Goal: Task Accomplishment & Management: Complete application form

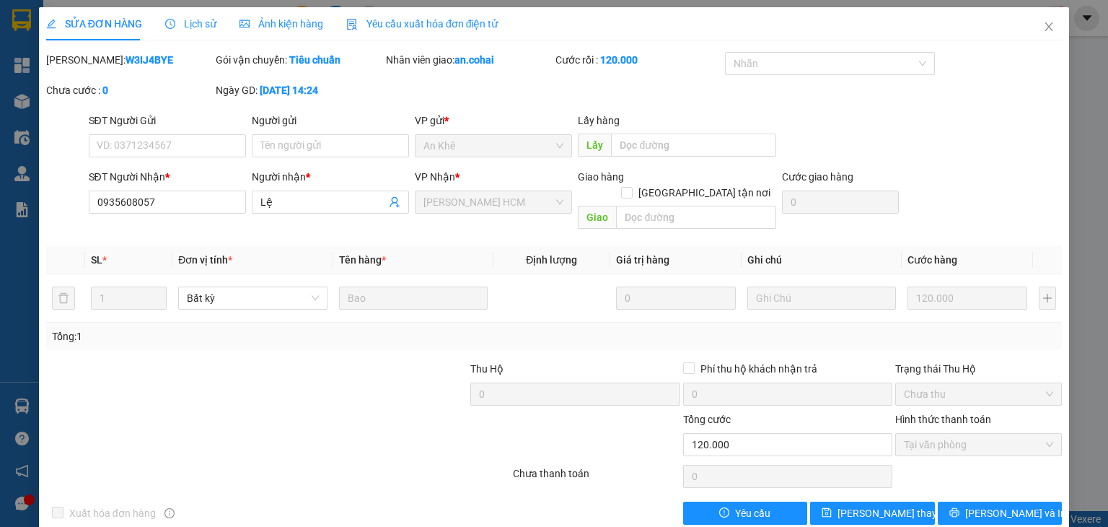
scroll to position [9, 0]
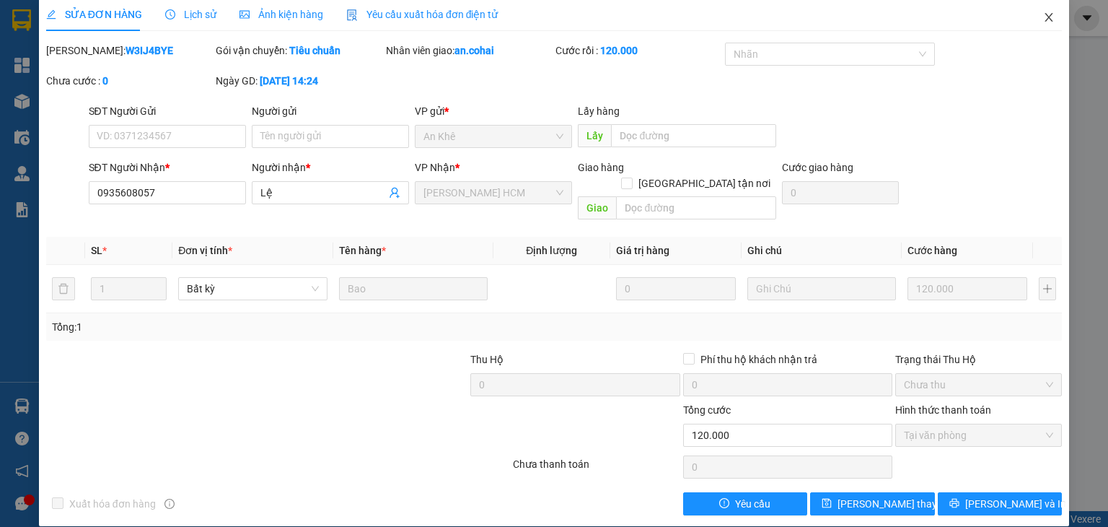
click at [1043, 14] on icon "close" at bounding box center [1049, 18] width 12 height 12
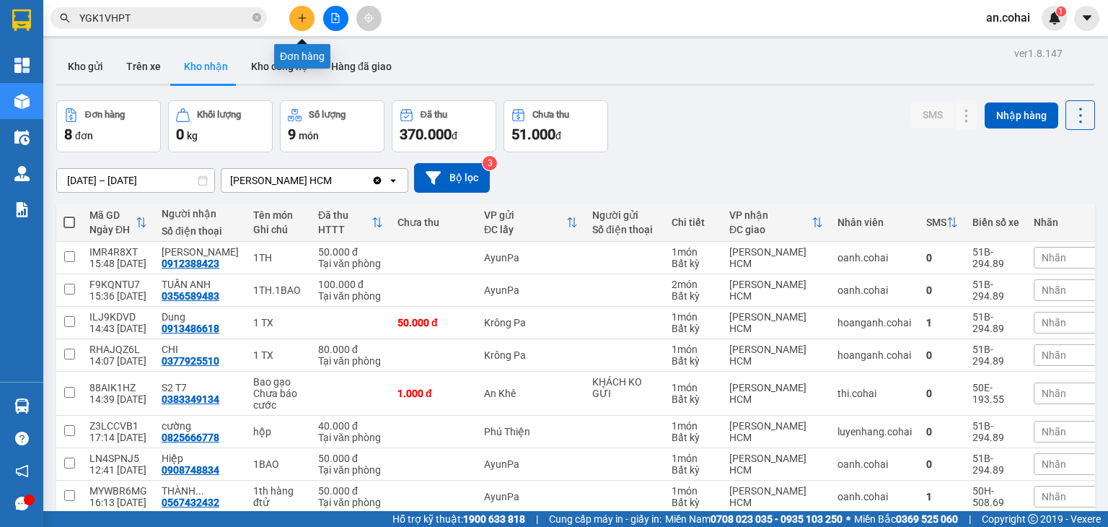
click at [298, 26] on button at bounding box center [301, 18] width 25 height 25
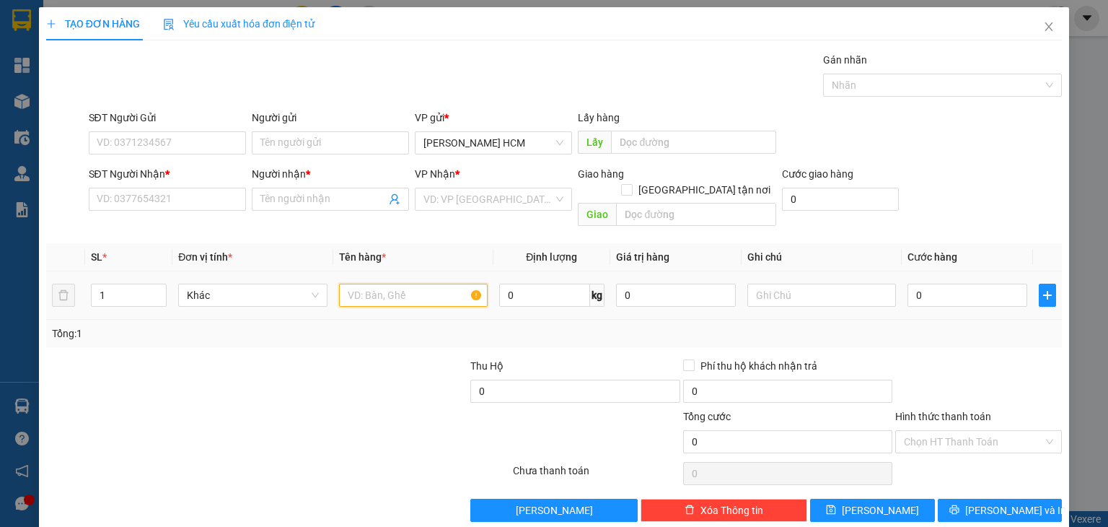
click at [403, 284] on input "text" at bounding box center [413, 295] width 149 height 23
type input "cục"
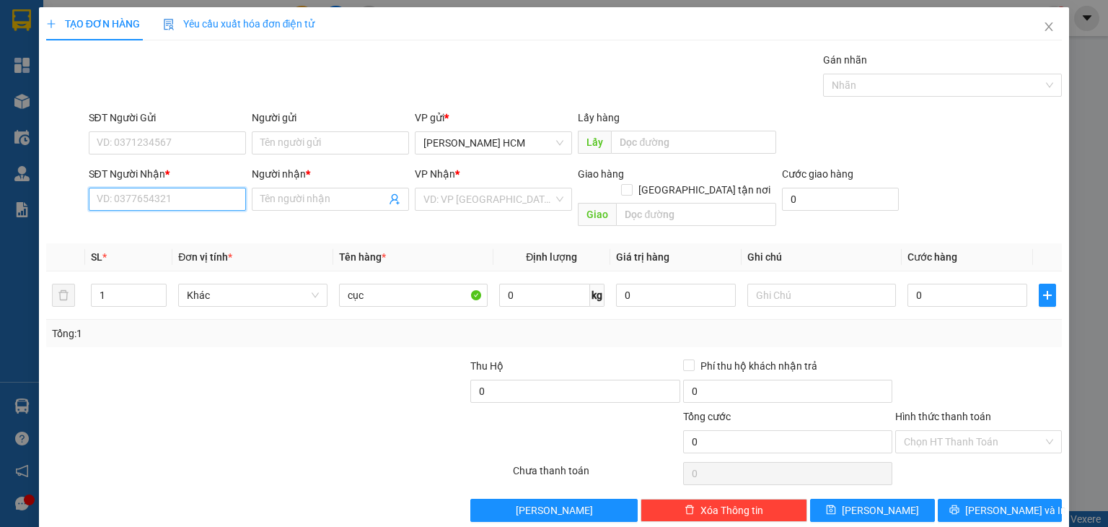
click at [150, 197] on input "SĐT Người Nhận *" at bounding box center [167, 199] width 157 height 23
click at [167, 219] on div "0964522244 - [PERSON_NAME]" at bounding box center [167, 227] width 142 height 16
type input "0964522244"
type input "[PERSON_NAME]"
type input "0964522244"
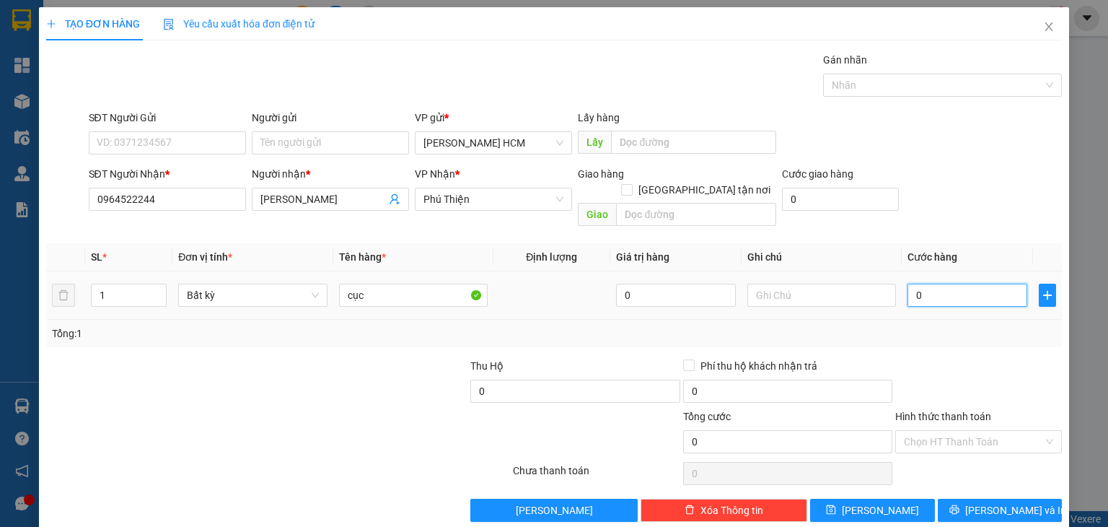
click at [908, 284] on input "0" at bounding box center [968, 295] width 120 height 23
type input "80"
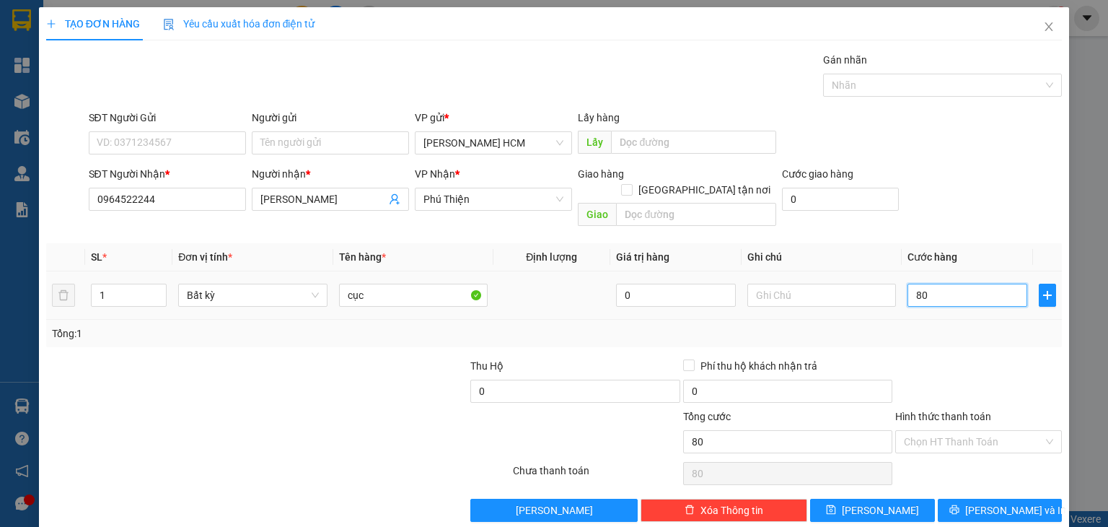
type input "0"
type input "70"
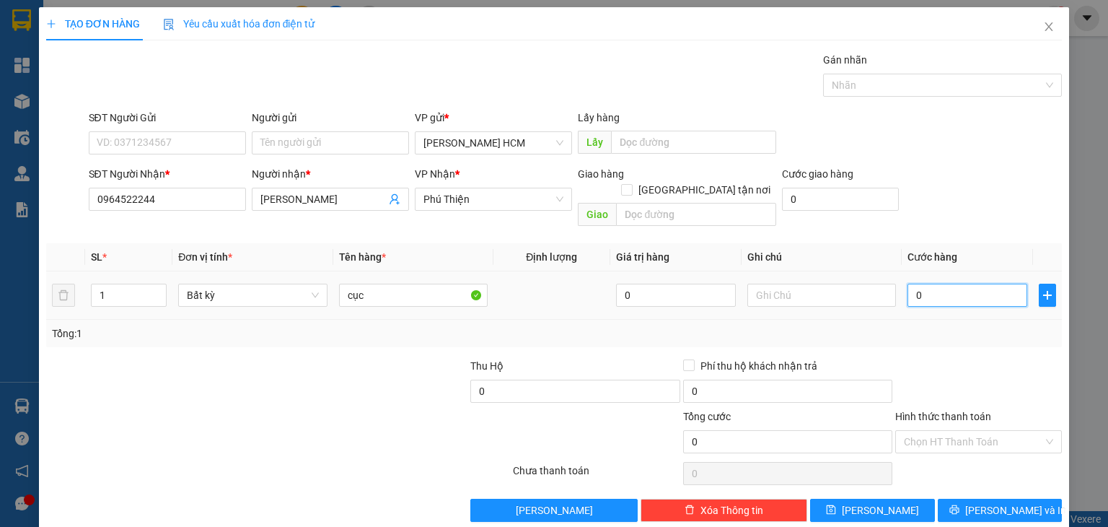
type input "70"
type input "70.000"
click at [1032, 408] on div "Hình thức thanh toán" at bounding box center [979, 419] width 167 height 22
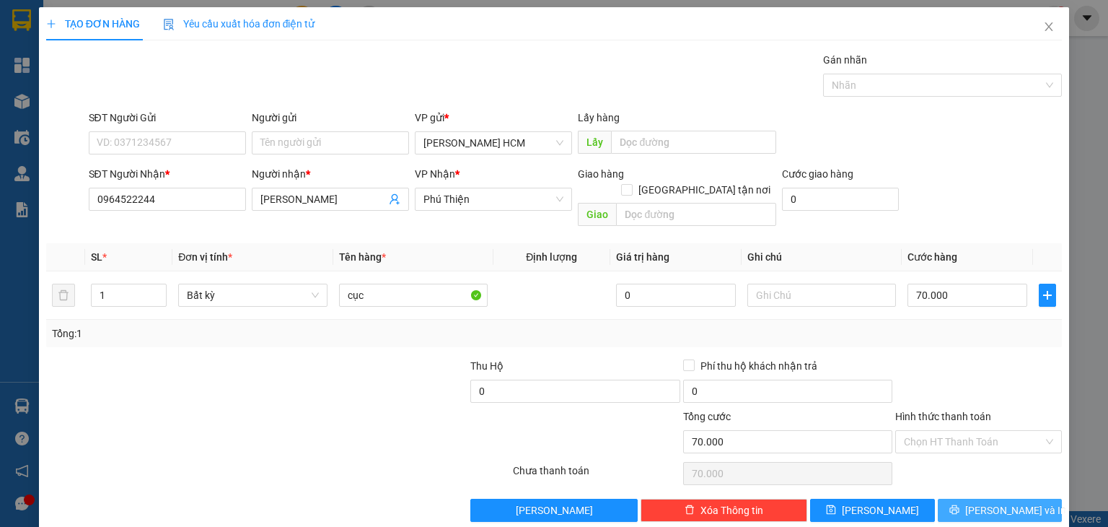
click at [1019, 499] on button "[PERSON_NAME] và In" at bounding box center [1000, 510] width 125 height 23
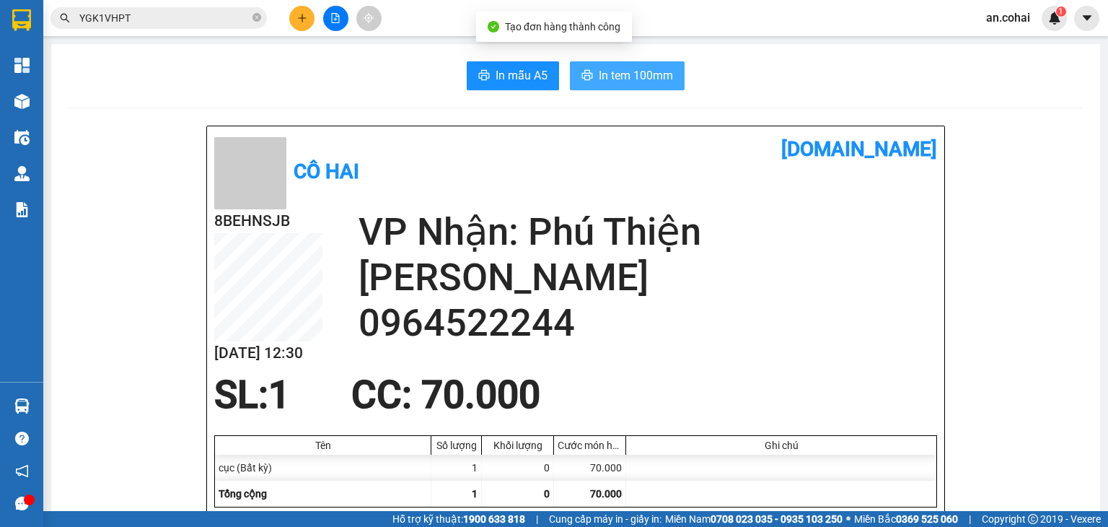
click at [631, 73] on span "In tem 100mm" at bounding box center [636, 75] width 74 height 18
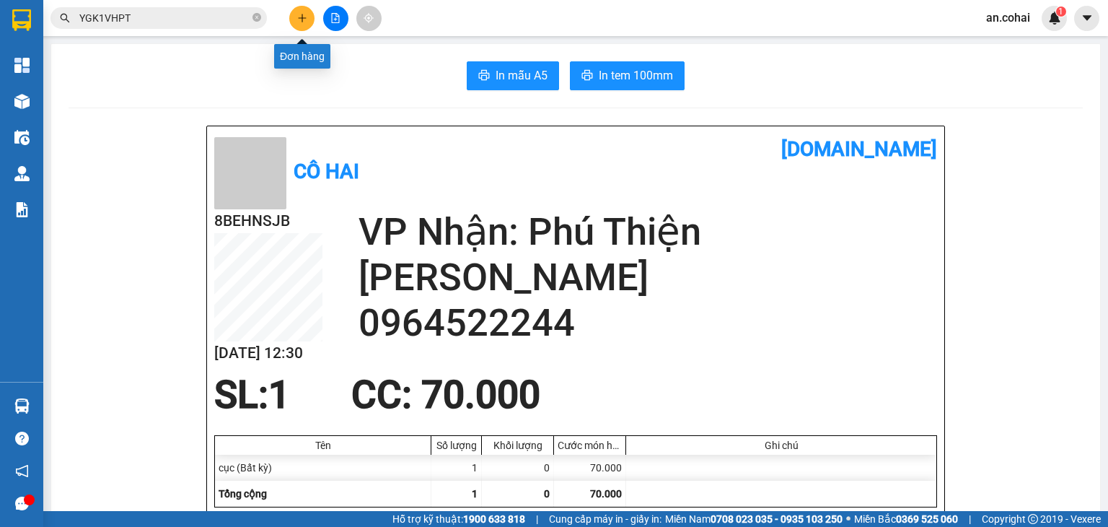
click at [306, 17] on icon "plus" at bounding box center [302, 18] width 10 height 10
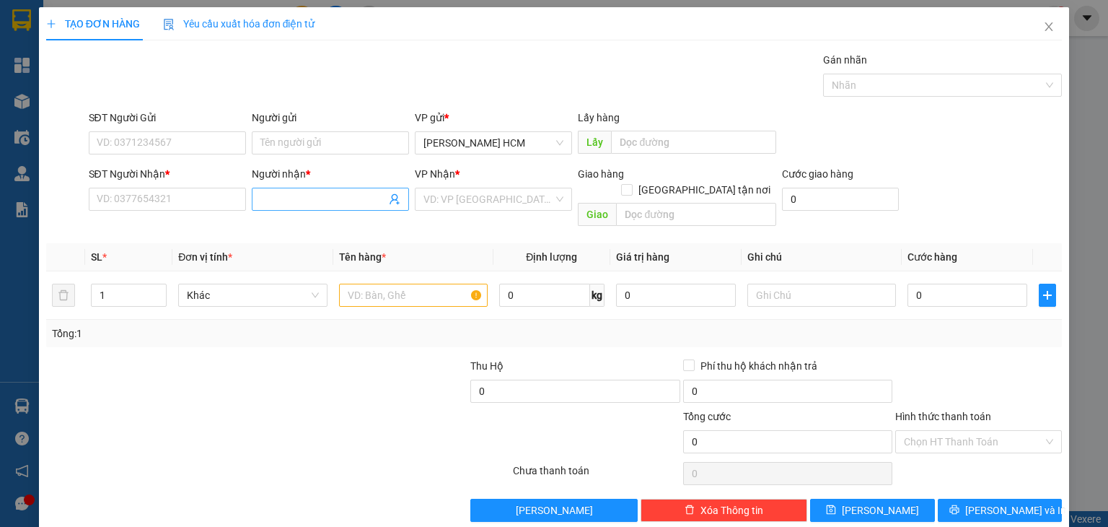
click at [336, 191] on input "Người nhận *" at bounding box center [324, 199] width 126 height 16
click at [170, 198] on input "SĐT Người Nhận *" at bounding box center [167, 199] width 157 height 23
click at [292, 202] on input "Người nhận *" at bounding box center [324, 199] width 126 height 16
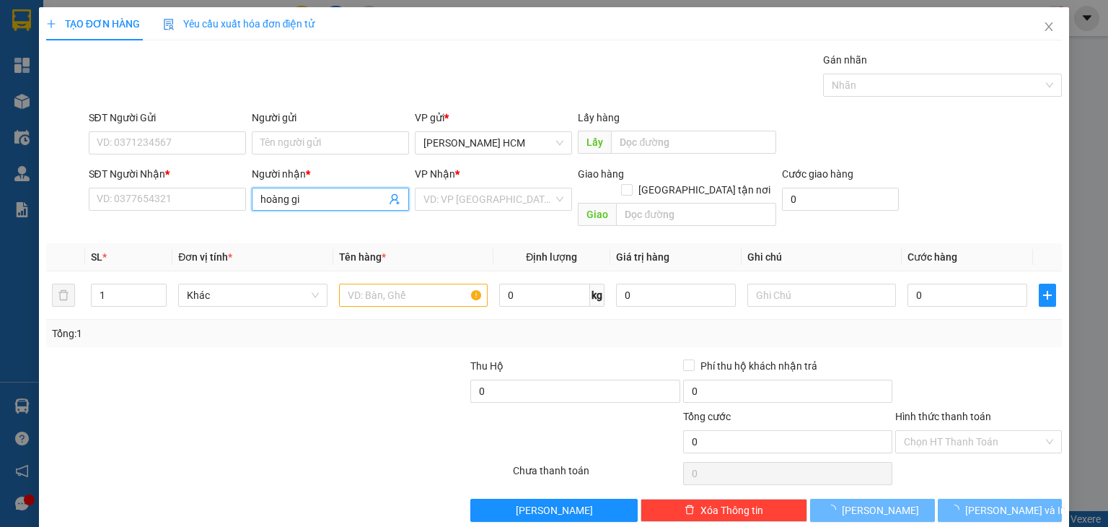
type input "hoàng gia"
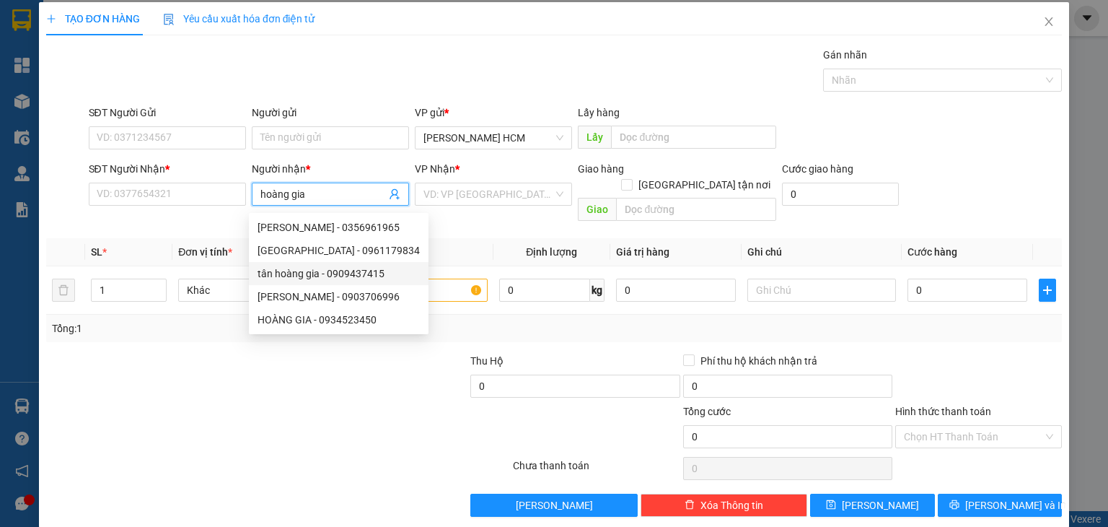
scroll to position [6, 0]
click at [381, 318] on div "HOÀNG GIA - 0934523450" at bounding box center [339, 320] width 162 height 16
type input "0934523450"
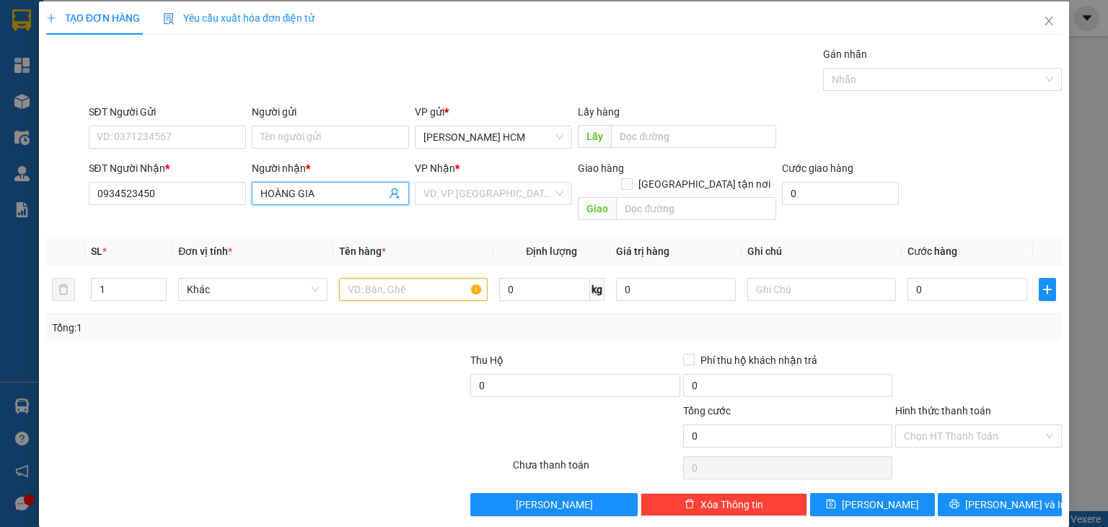
type input "HOÀNG GIA"
drag, startPoint x: 482, startPoint y: 206, endPoint x: 478, endPoint y: 196, distance: 10.1
click at [481, 204] on div "VP Nhận * VD: VP [GEOGRAPHIC_DATA]" at bounding box center [493, 185] width 157 height 51
click at [478, 194] on input "search" at bounding box center [489, 194] width 130 height 22
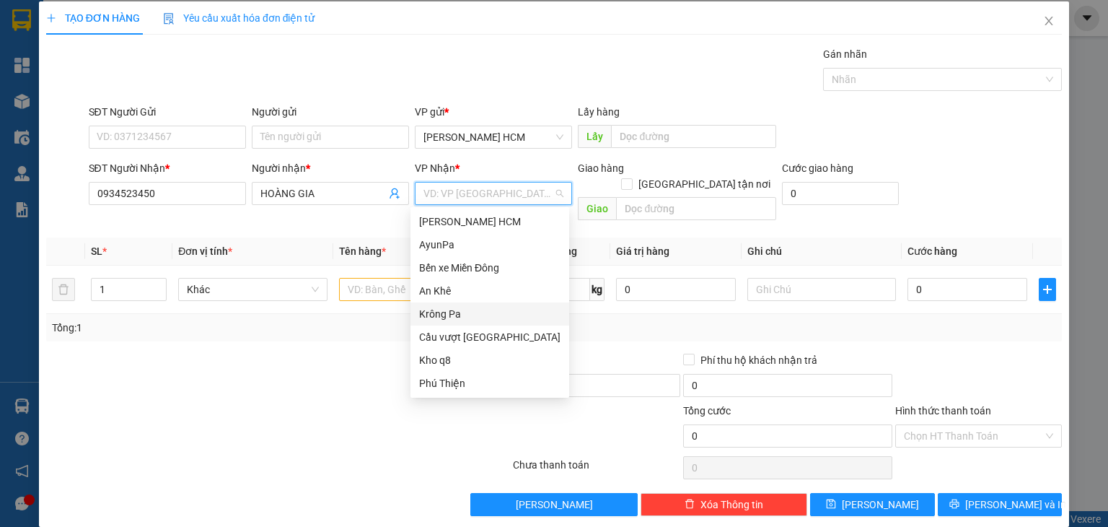
click at [473, 312] on div "Krông Pa" at bounding box center [489, 314] width 141 height 16
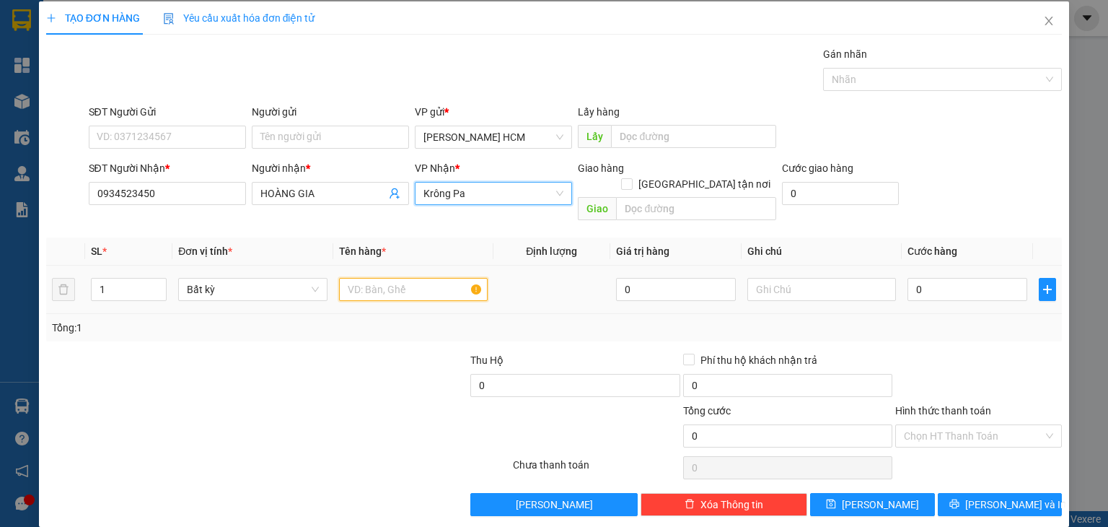
click at [406, 278] on input "text" at bounding box center [413, 289] width 149 height 23
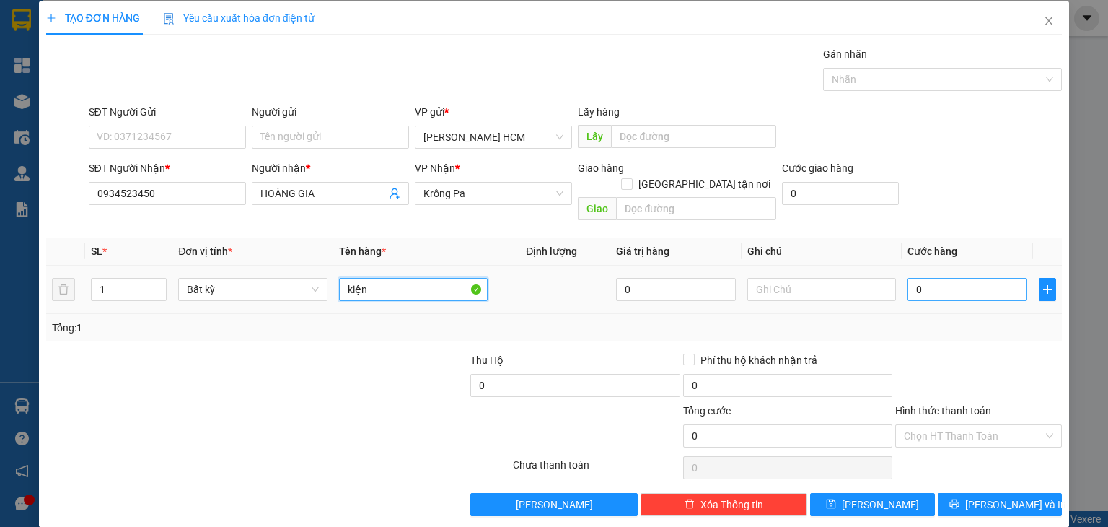
type input "kiện"
click at [908, 278] on input "0" at bounding box center [968, 289] width 120 height 23
type input "60"
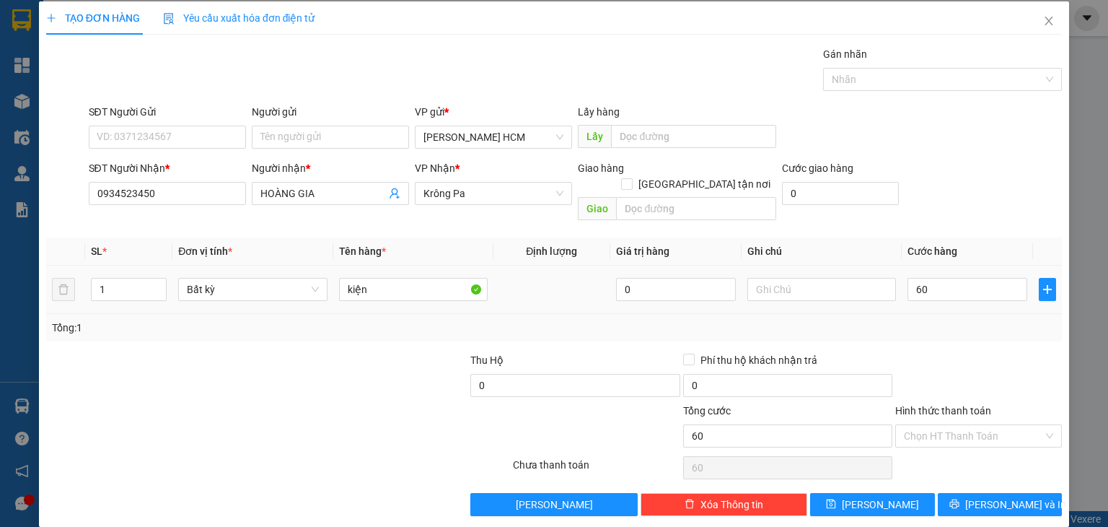
type input "60.000"
click at [919, 295] on td "60.000" at bounding box center [967, 290] width 131 height 48
click at [1007, 493] on button "[PERSON_NAME] và In" at bounding box center [1000, 504] width 125 height 23
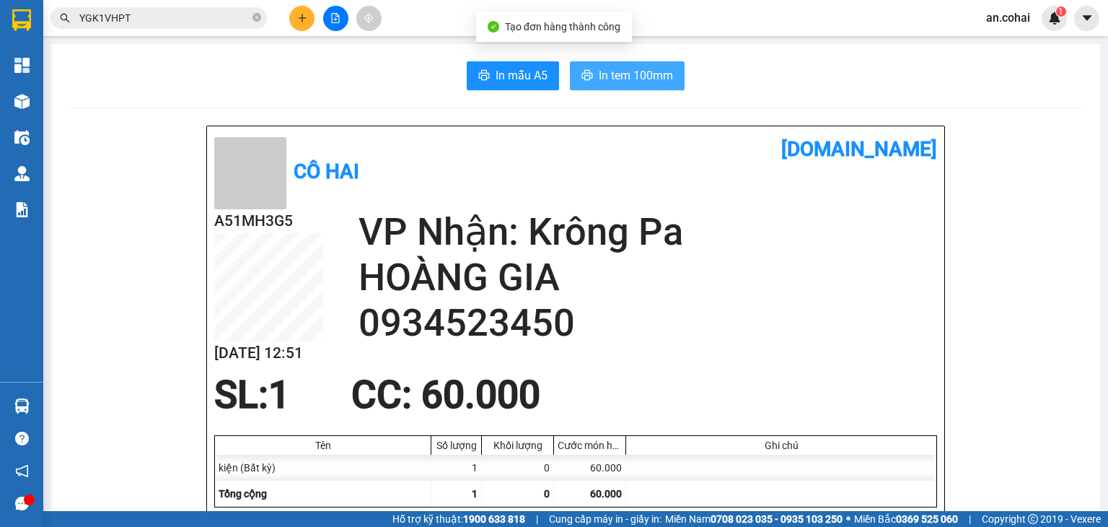
drag, startPoint x: 613, startPoint y: 70, endPoint x: 619, endPoint y: 82, distance: 13.2
click at [616, 76] on span "In tem 100mm" at bounding box center [636, 75] width 74 height 18
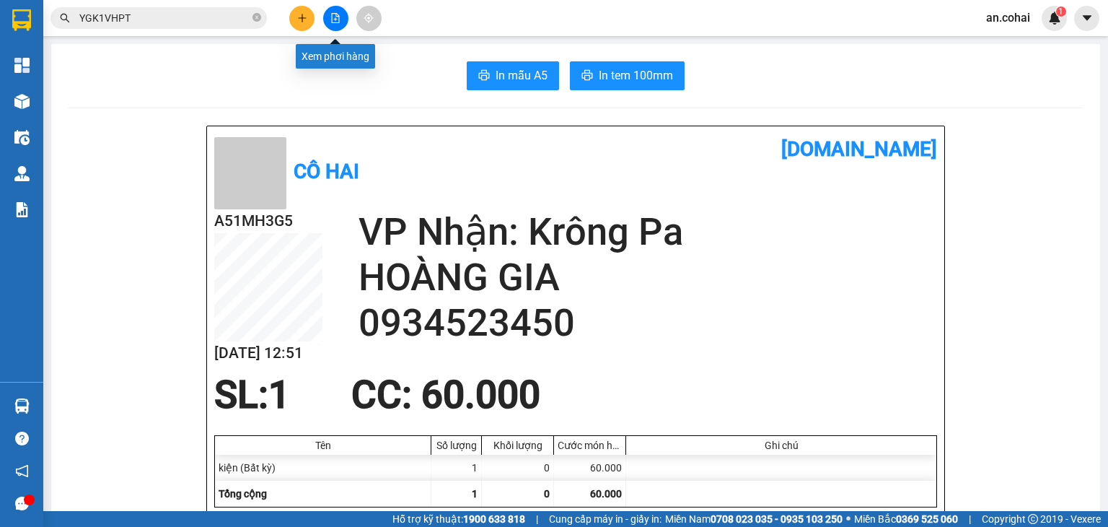
click at [336, 15] on icon "file-add" at bounding box center [336, 18] width 8 height 10
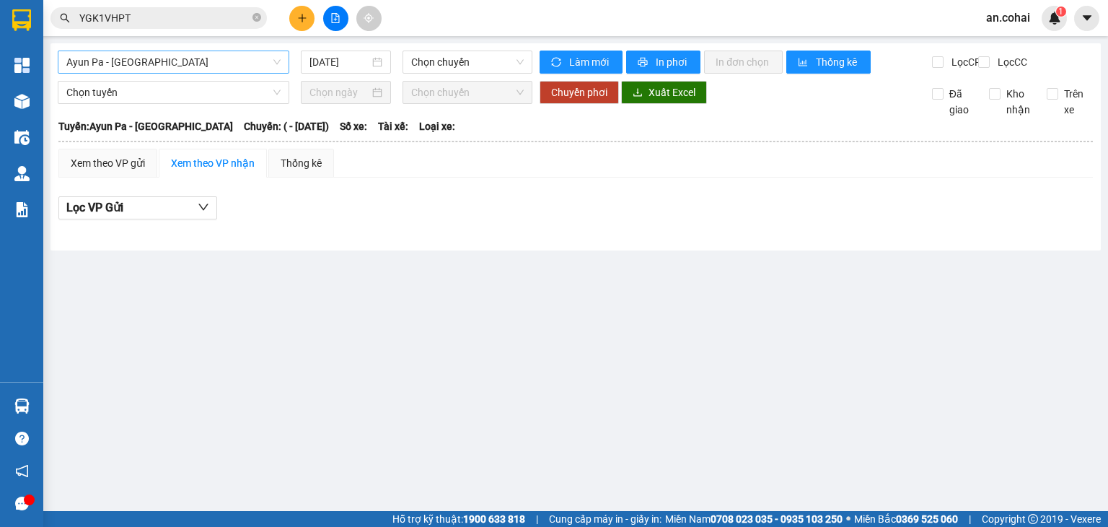
click at [193, 54] on span "Ayun Pa - [GEOGRAPHIC_DATA]" at bounding box center [173, 62] width 214 height 22
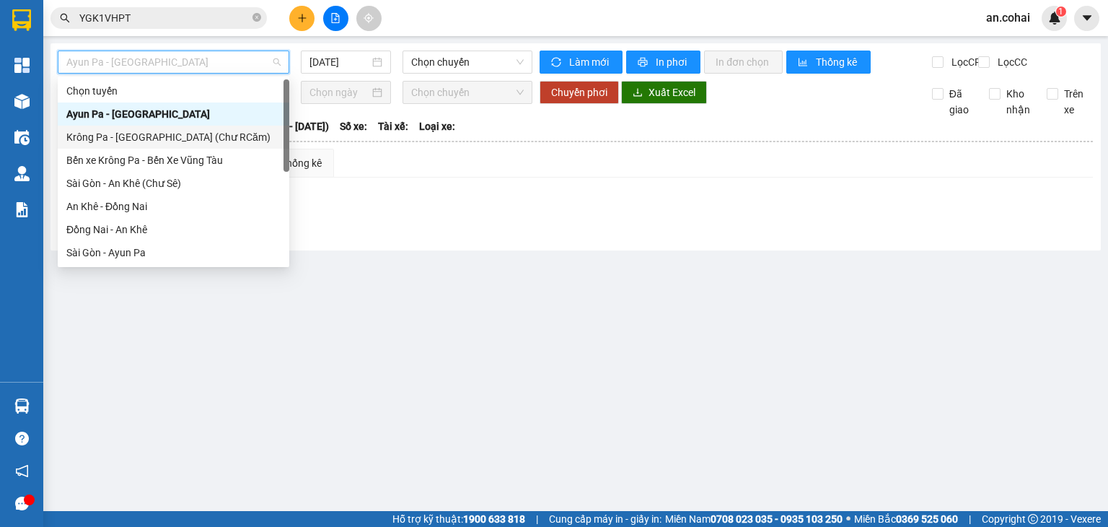
scroll to position [144, 0]
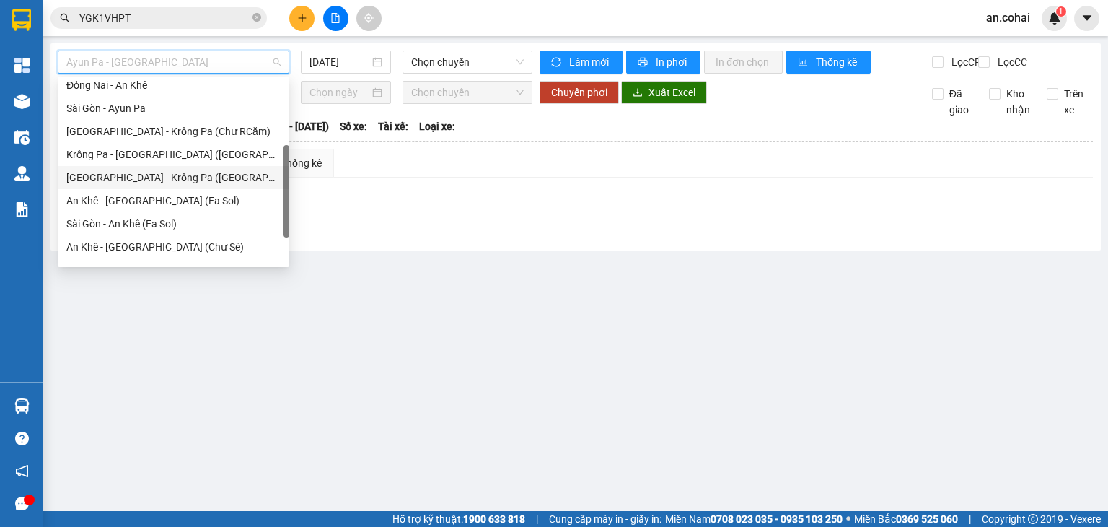
click at [156, 178] on div "[GEOGRAPHIC_DATA] - Krông Pa ([GEOGRAPHIC_DATA])" at bounding box center [173, 178] width 214 height 16
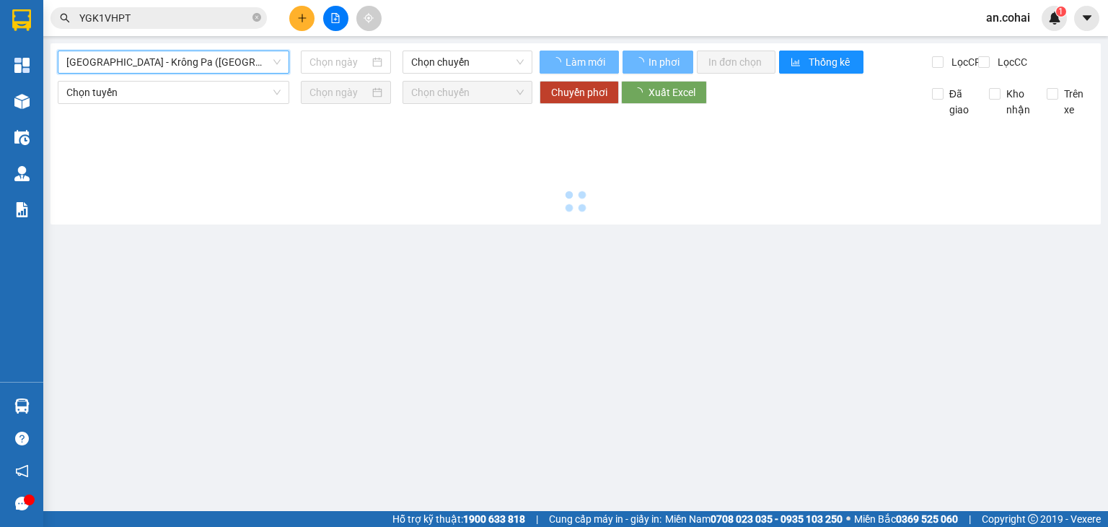
type input "[DATE]"
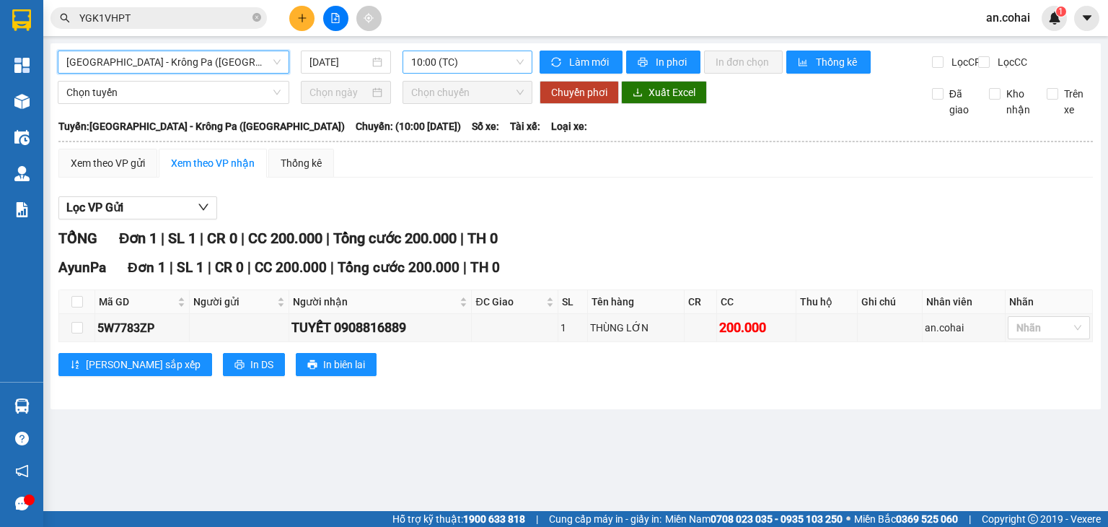
click at [443, 63] on span "10:00 (TC)" at bounding box center [467, 62] width 113 height 22
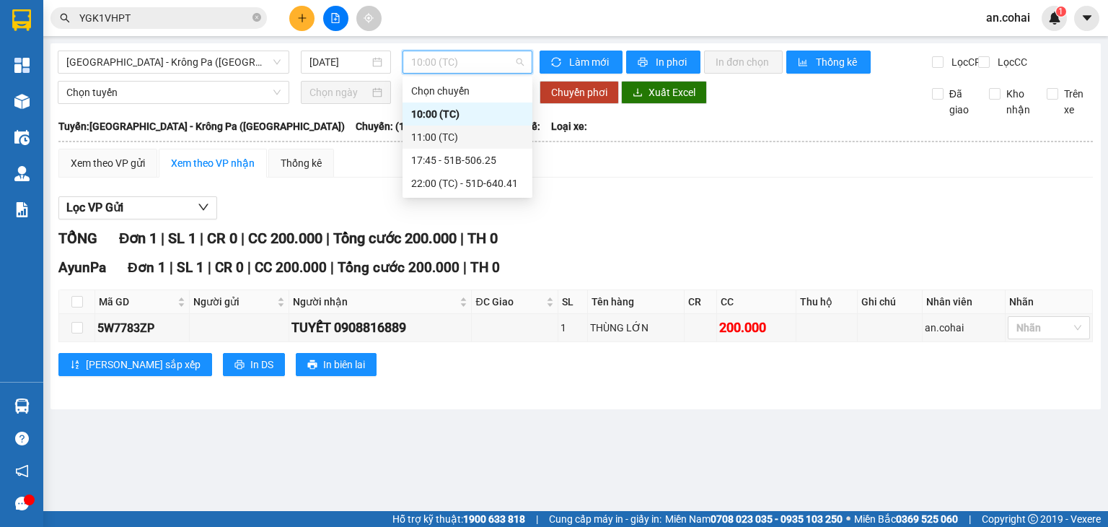
click at [452, 138] on div "11:00 (TC)" at bounding box center [467, 137] width 113 height 16
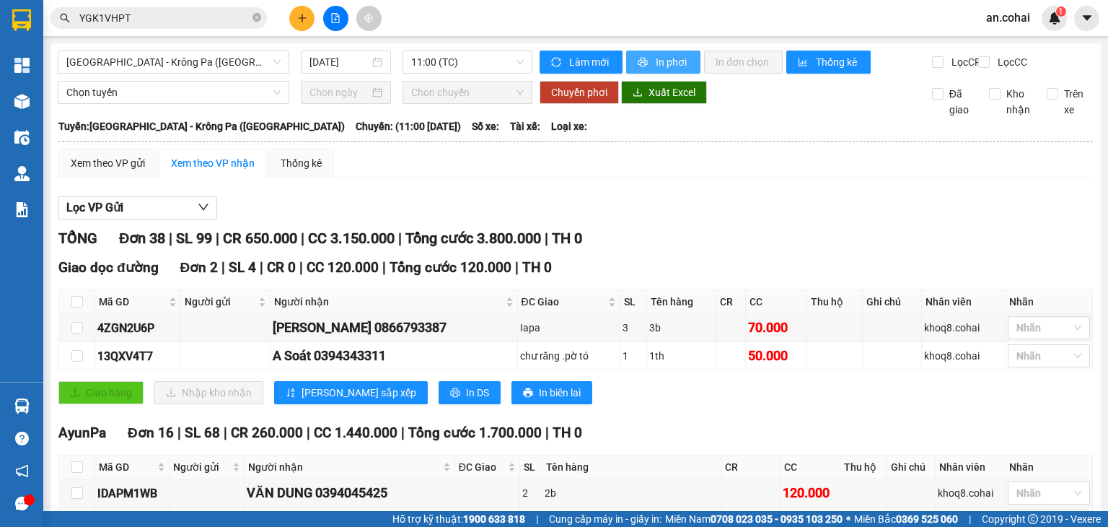
click at [658, 61] on span "In phơi" at bounding box center [672, 62] width 33 height 16
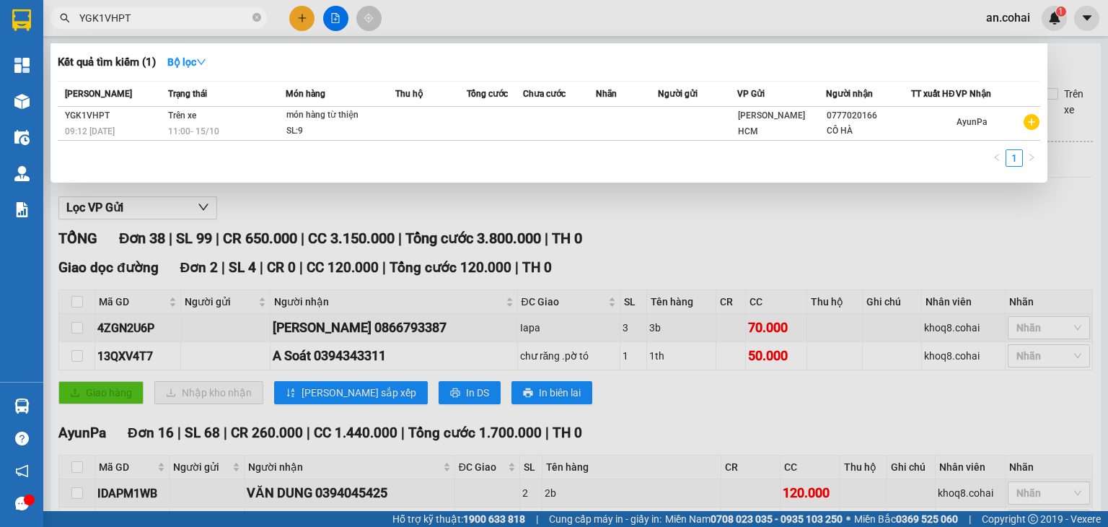
click at [251, 17] on span "YGK1VHPT" at bounding box center [159, 18] width 216 height 22
drag, startPoint x: 254, startPoint y: 18, endPoint x: 511, endPoint y: 96, distance: 268.5
click at [254, 18] on icon "close-circle" at bounding box center [257, 17] width 9 height 9
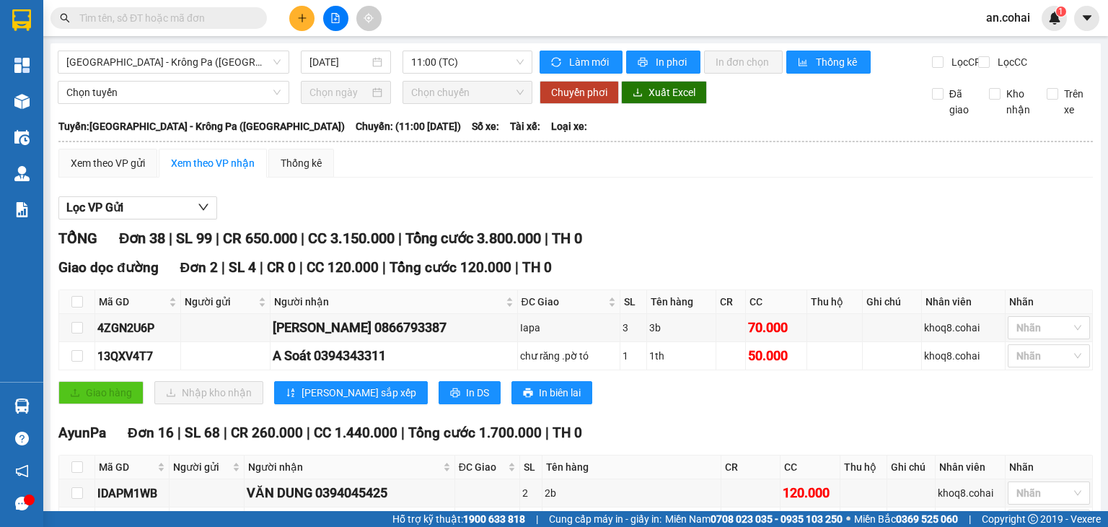
drag, startPoint x: 476, startPoint y: 19, endPoint x: 483, endPoint y: 121, distance: 101.3
click at [476, 20] on div "Kết quả tìm kiếm ( 1 ) Bộ lọc Mã ĐH Trạng thái Món hàng Thu hộ Tổng cước Chưa c…" at bounding box center [554, 18] width 1108 height 36
click at [310, 19] on button at bounding box center [301, 18] width 25 height 25
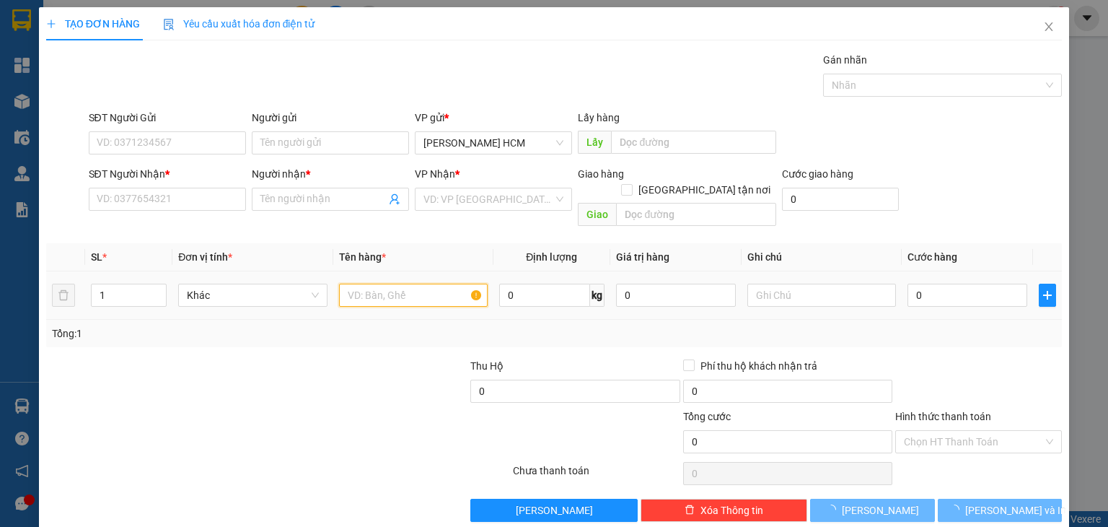
click at [346, 284] on input "text" at bounding box center [413, 295] width 149 height 23
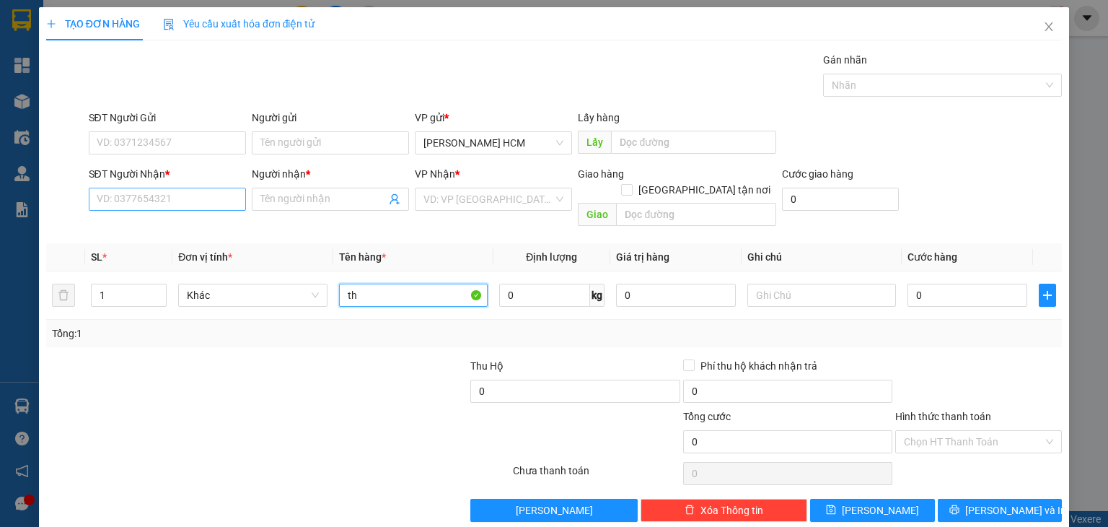
type input "th"
click at [191, 194] on input "SĐT Người Nhận *" at bounding box center [167, 199] width 157 height 23
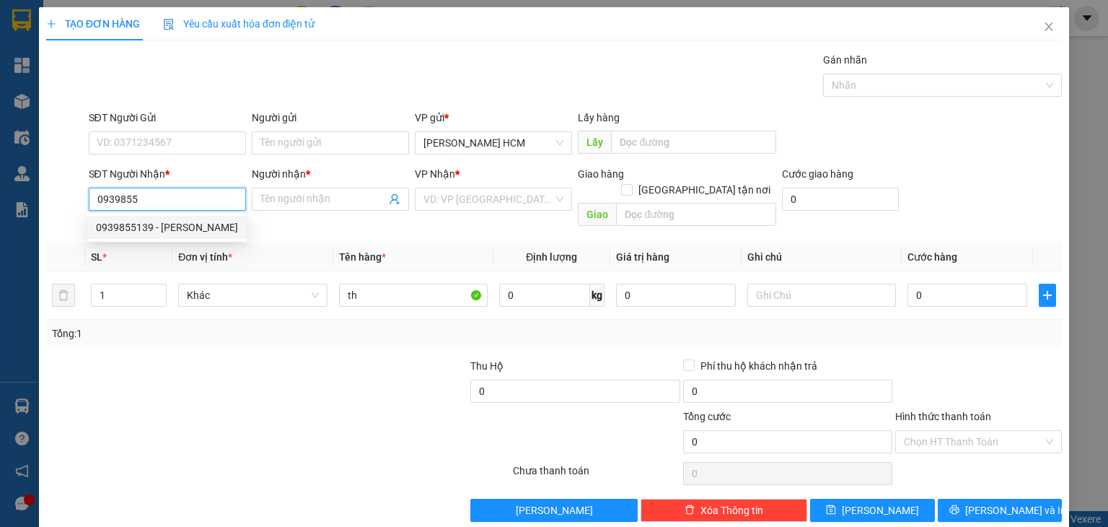
click at [202, 229] on div "0939855139 - [PERSON_NAME]" at bounding box center [167, 227] width 142 height 16
type input "0939855139"
type input "[PERSON_NAME]"
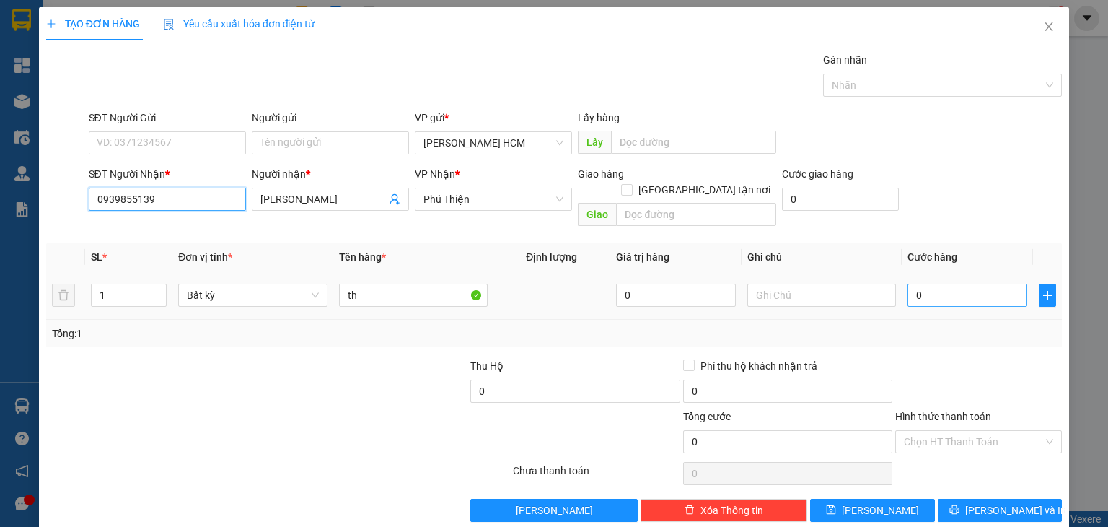
type input "0939855139"
click at [908, 284] on input "0" at bounding box center [968, 295] width 120 height 23
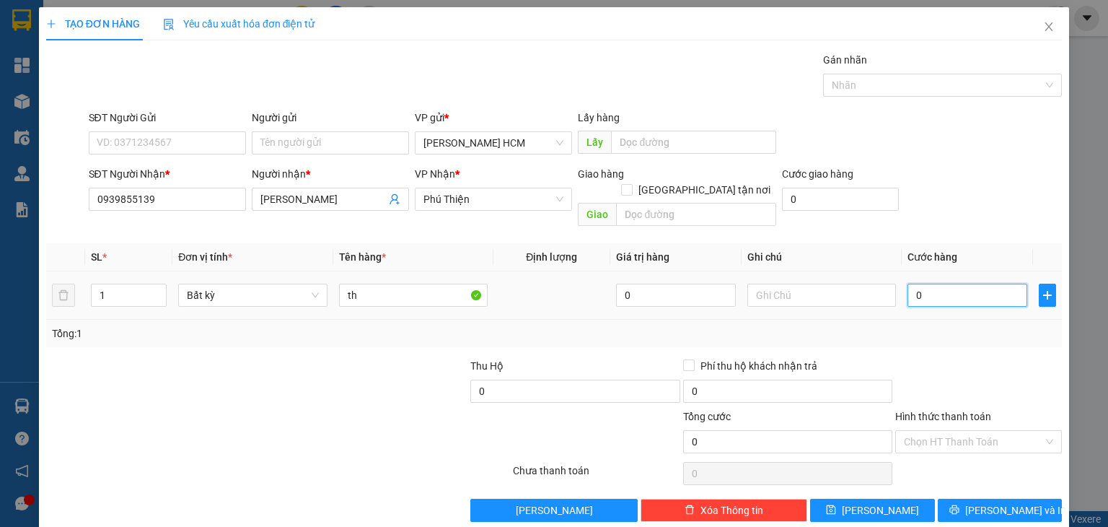
click at [908, 284] on input "0" at bounding box center [968, 295] width 120 height 23
type input "70"
type input "70.000"
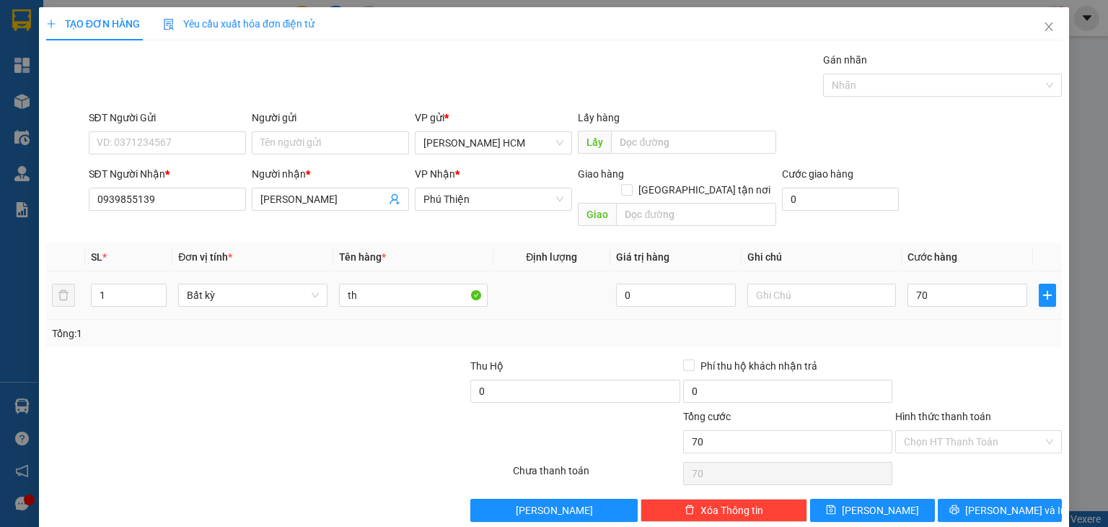
type input "70.000"
click at [871, 292] on div at bounding box center [822, 295] width 149 height 29
click at [1022, 499] on button "[PERSON_NAME] và In" at bounding box center [1000, 510] width 125 height 23
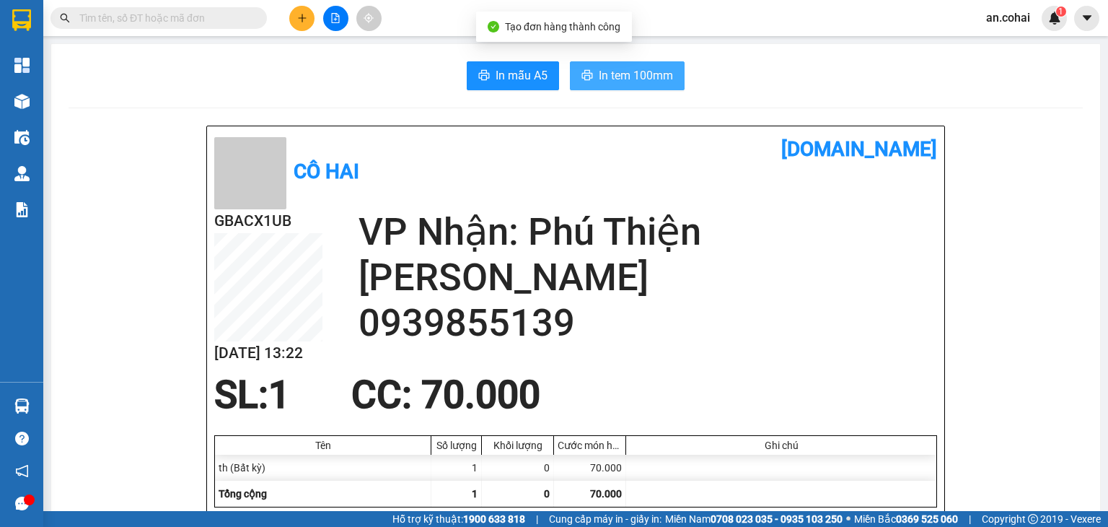
click at [649, 71] on span "In tem 100mm" at bounding box center [636, 75] width 74 height 18
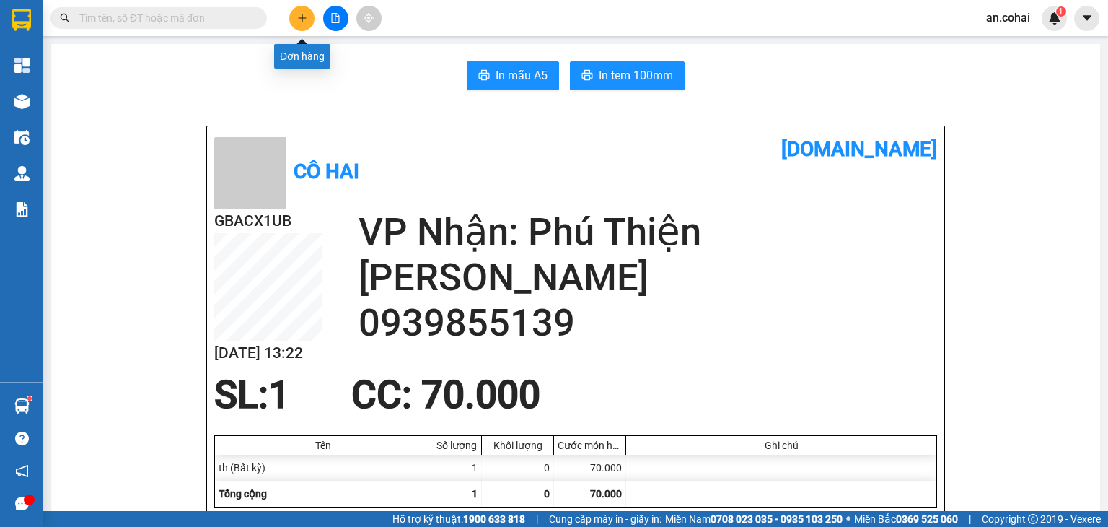
click at [294, 17] on button at bounding box center [301, 18] width 25 height 25
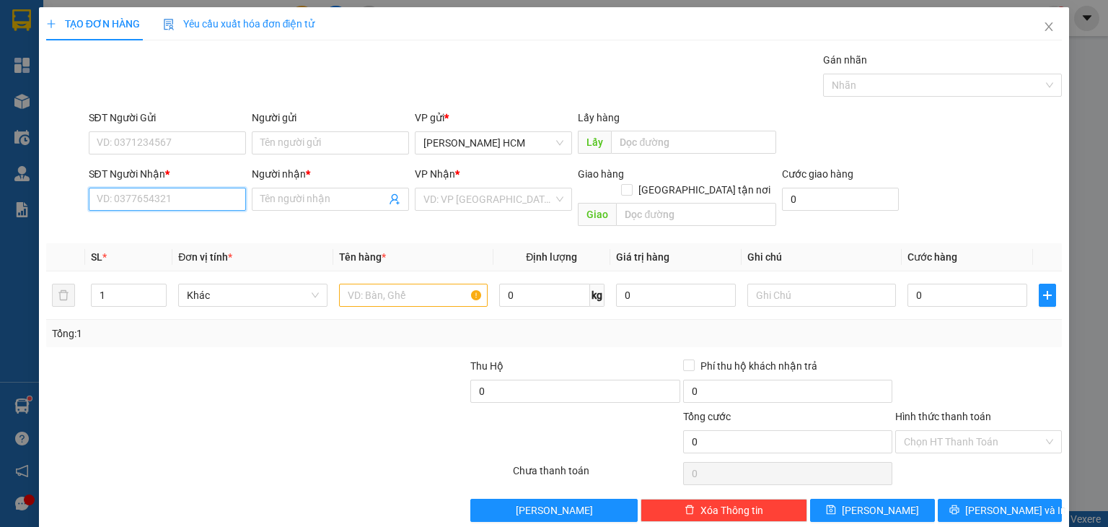
click at [148, 200] on input "SĐT Người Nhận *" at bounding box center [167, 199] width 157 height 23
type input "0393350473"
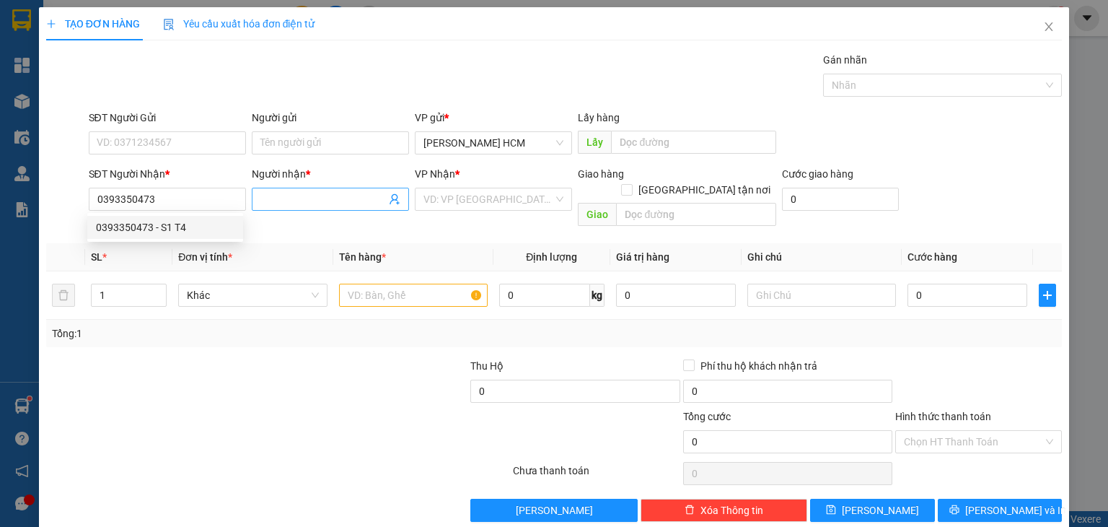
drag, startPoint x: 286, startPoint y: 190, endPoint x: 296, endPoint y: 187, distance: 10.5
click at [288, 189] on span at bounding box center [330, 199] width 157 height 23
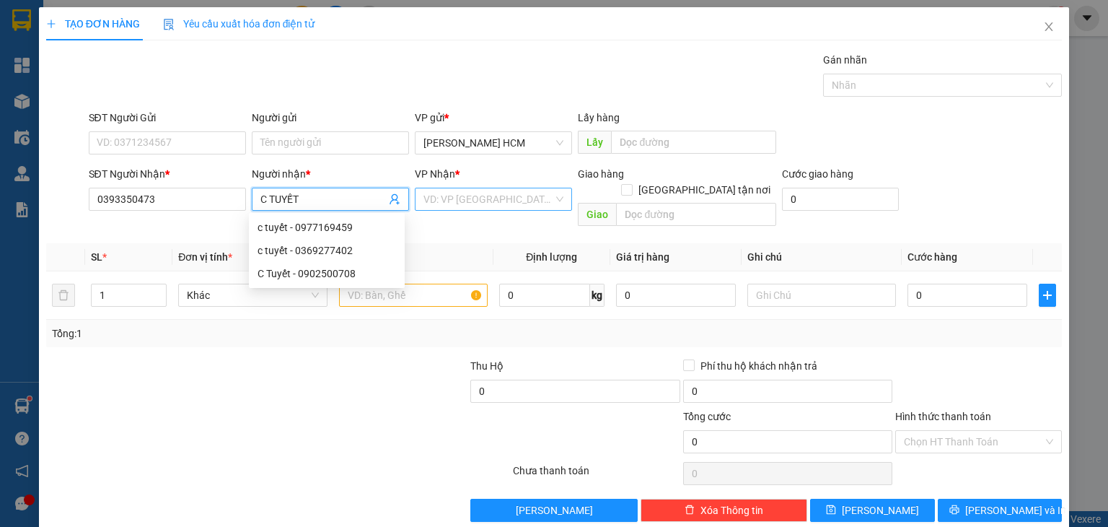
type input "C TUYẾT"
click at [508, 206] on input "search" at bounding box center [489, 199] width 130 height 22
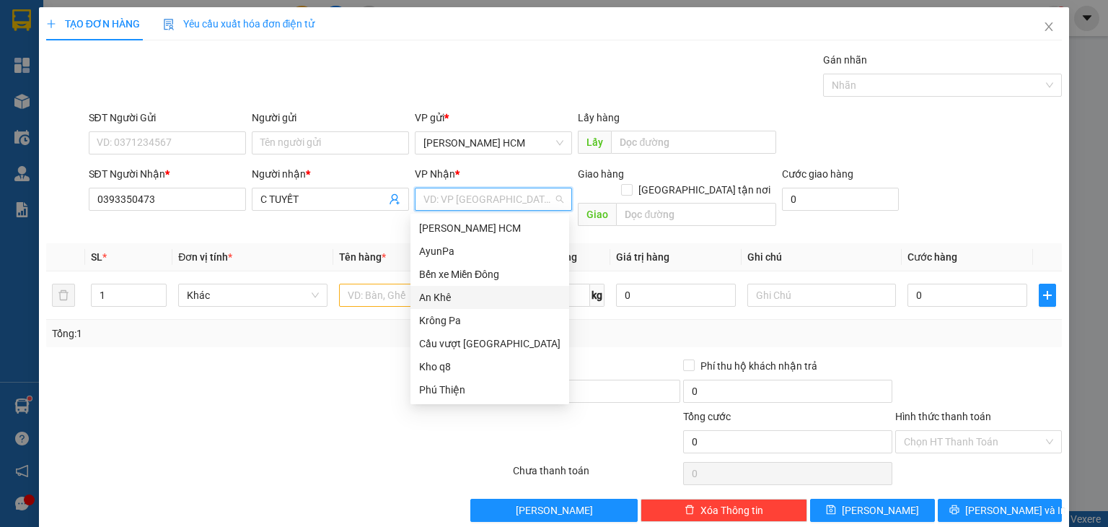
click at [447, 297] on div "An Khê" at bounding box center [489, 297] width 141 height 16
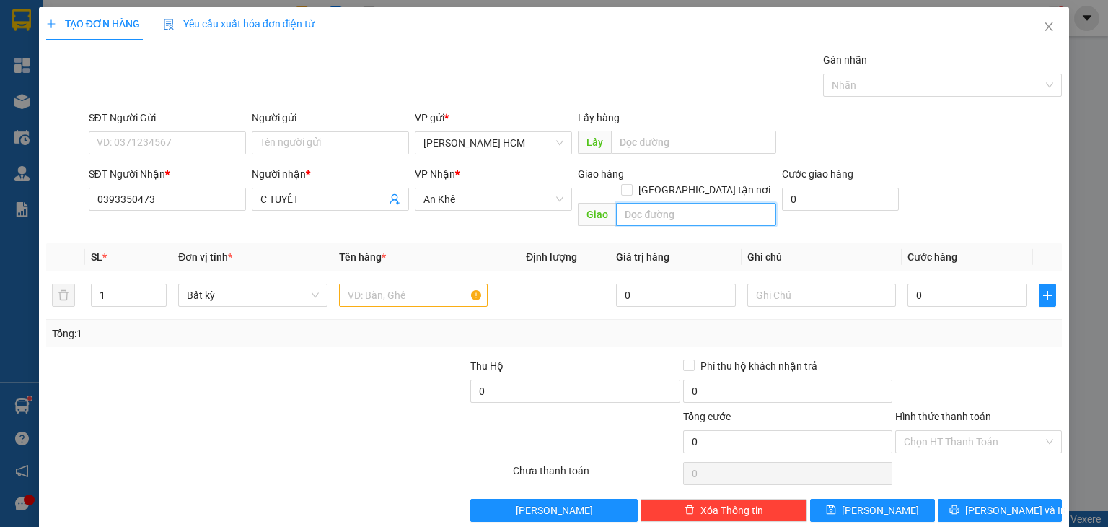
click at [666, 203] on input "text" at bounding box center [696, 214] width 160 height 23
type input "HD ĐỨC DUNG AMR"
type input "2"
click at [157, 289] on icon "up" at bounding box center [159, 291] width 5 height 5
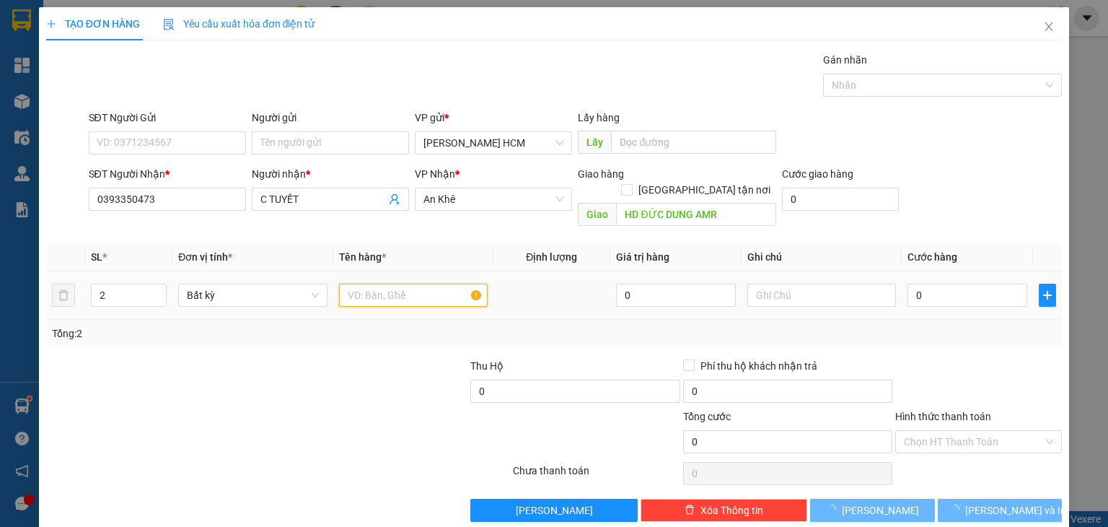
drag, startPoint x: 375, startPoint y: 275, endPoint x: 560, endPoint y: 229, distance: 191.0
click at [375, 284] on input "text" at bounding box center [413, 295] width 149 height 23
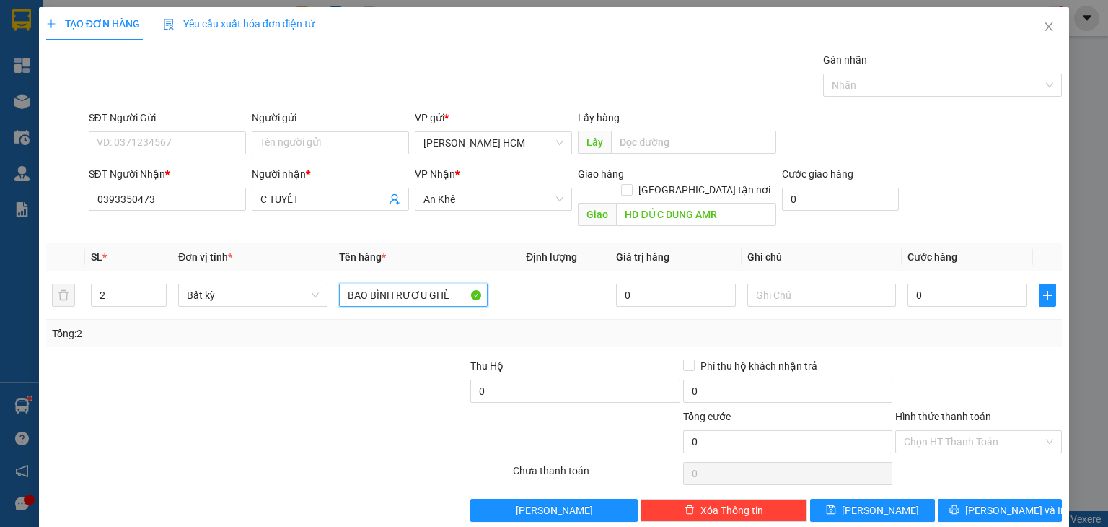
type input "BAO BÌNH RƯỢU GHÈ"
click at [356, 382] on div at bounding box center [363, 383] width 212 height 51
click at [908, 289] on input "0" at bounding box center [968, 295] width 120 height 23
click at [734, 203] on input "HD ĐỨC DUNG AMR" at bounding box center [696, 214] width 160 height 23
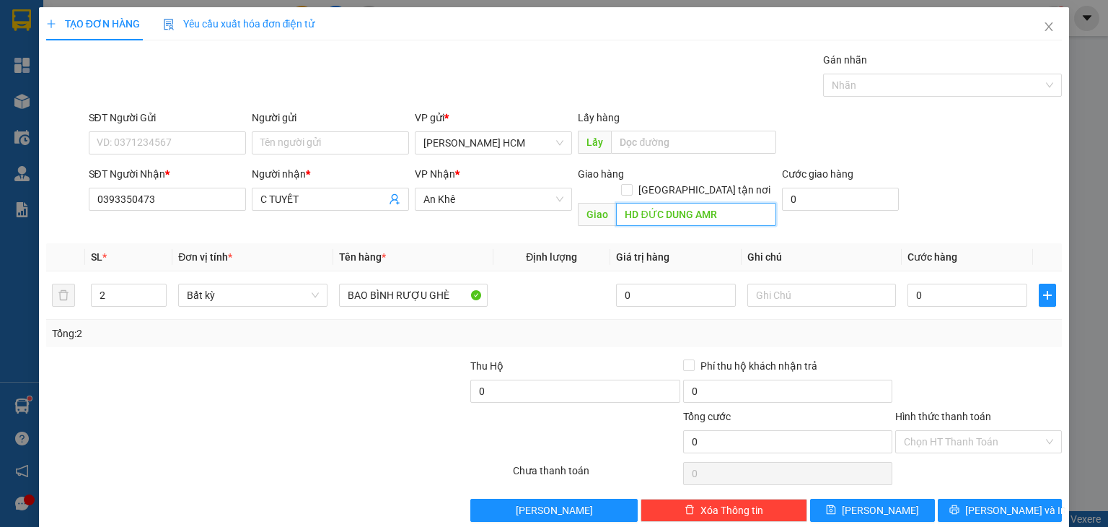
click at [733, 203] on input "HD ĐỨC DUNG AMR" at bounding box center [696, 214] width 160 height 23
click at [372, 358] on div at bounding box center [363, 383] width 212 height 51
click at [909, 284] on input "0" at bounding box center [968, 295] width 120 height 23
click at [908, 284] on input "0" at bounding box center [968, 295] width 120 height 23
type input "1"
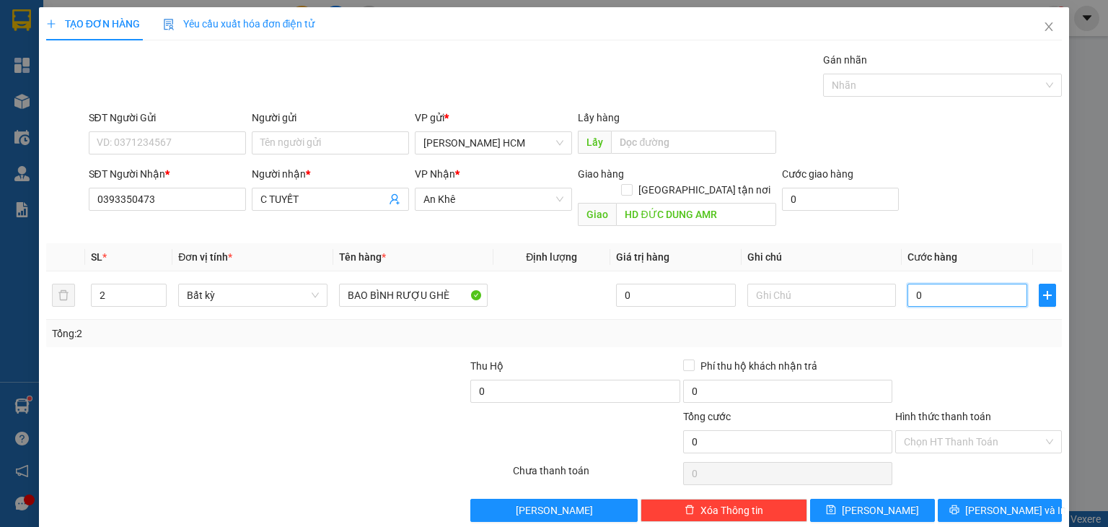
type input "1"
type input "12"
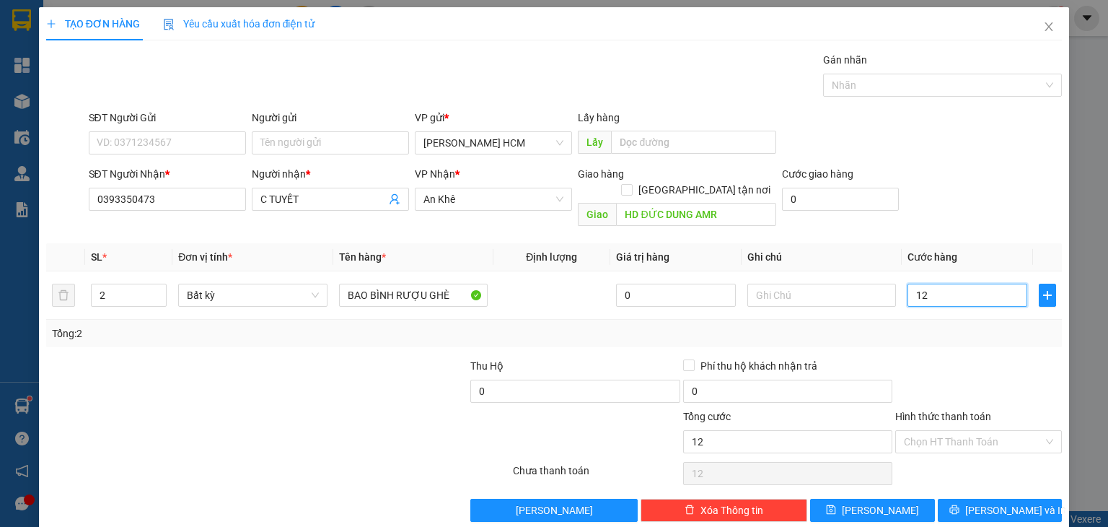
type input "120"
type input "120.000"
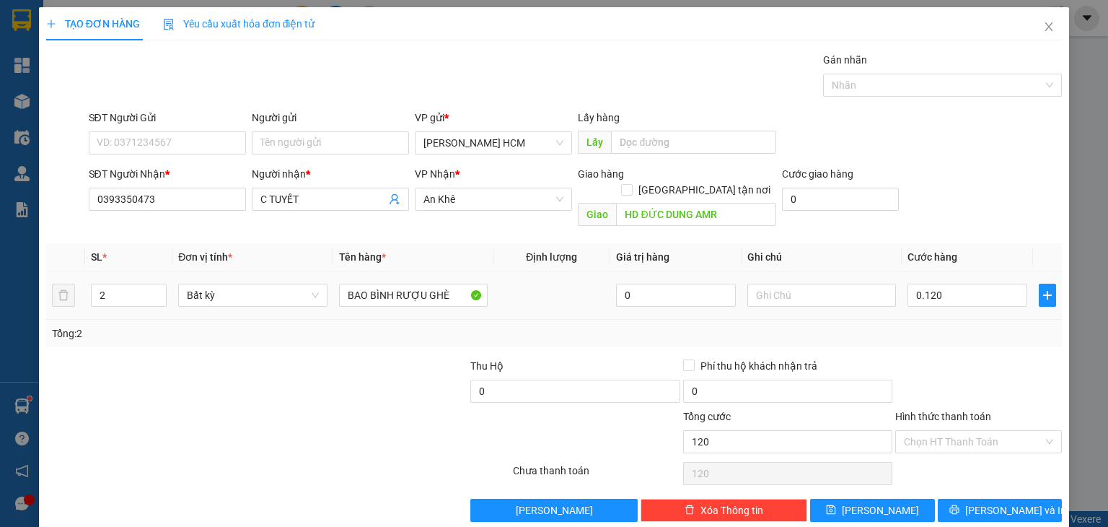
type input "120.000"
click at [811, 281] on div at bounding box center [822, 295] width 149 height 29
click at [811, 284] on input "text" at bounding box center [822, 295] width 149 height 23
type input "KO BAO BỂ"
click at [938, 431] on input "Hình thức thanh toán" at bounding box center [973, 442] width 139 height 22
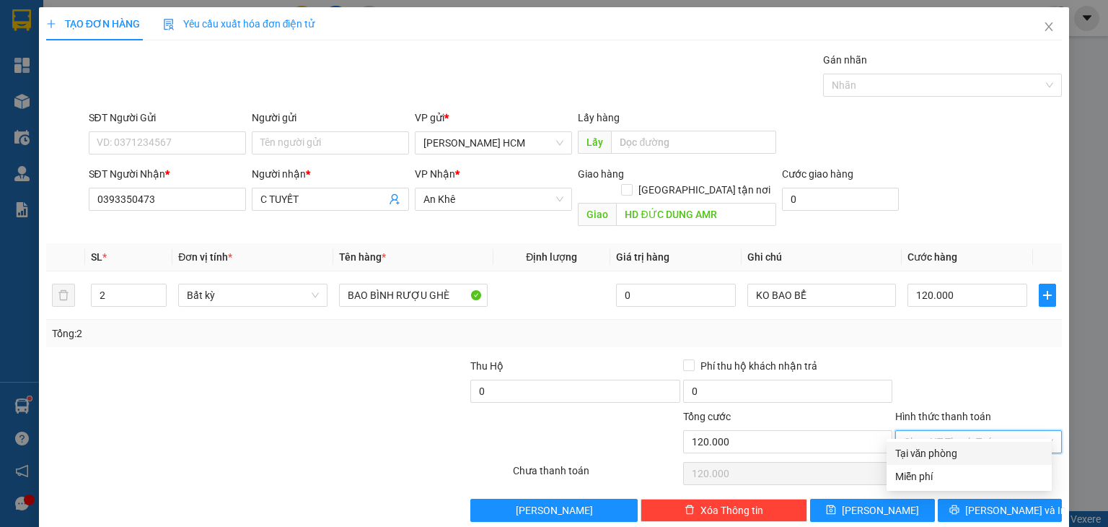
click at [943, 445] on div "Tại văn phòng" at bounding box center [970, 453] width 148 height 16
type input "0"
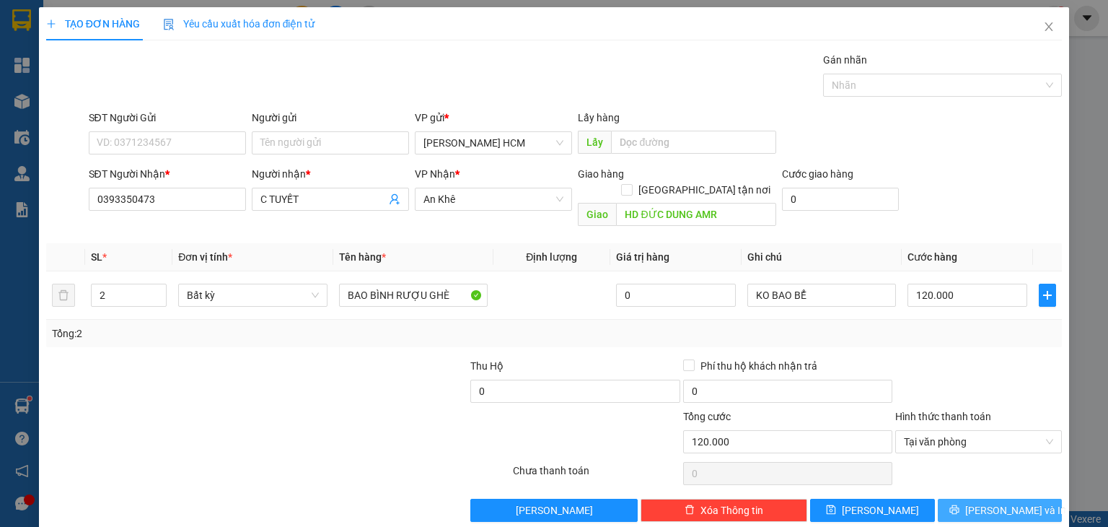
click at [1036, 502] on button "[PERSON_NAME] và In" at bounding box center [1000, 510] width 125 height 23
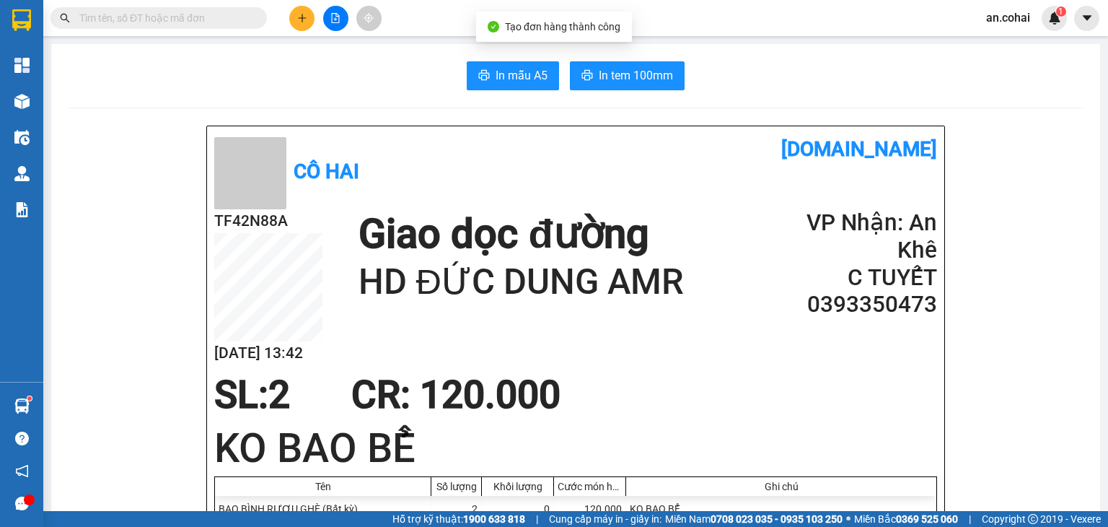
drag, startPoint x: 647, startPoint y: 50, endPoint x: 645, endPoint y: 71, distance: 21.0
click at [646, 71] on span "In tem 100mm" at bounding box center [636, 75] width 74 height 18
click at [665, 71] on span "In tem 100mm" at bounding box center [636, 75] width 74 height 18
